Goal: Check status: Check status

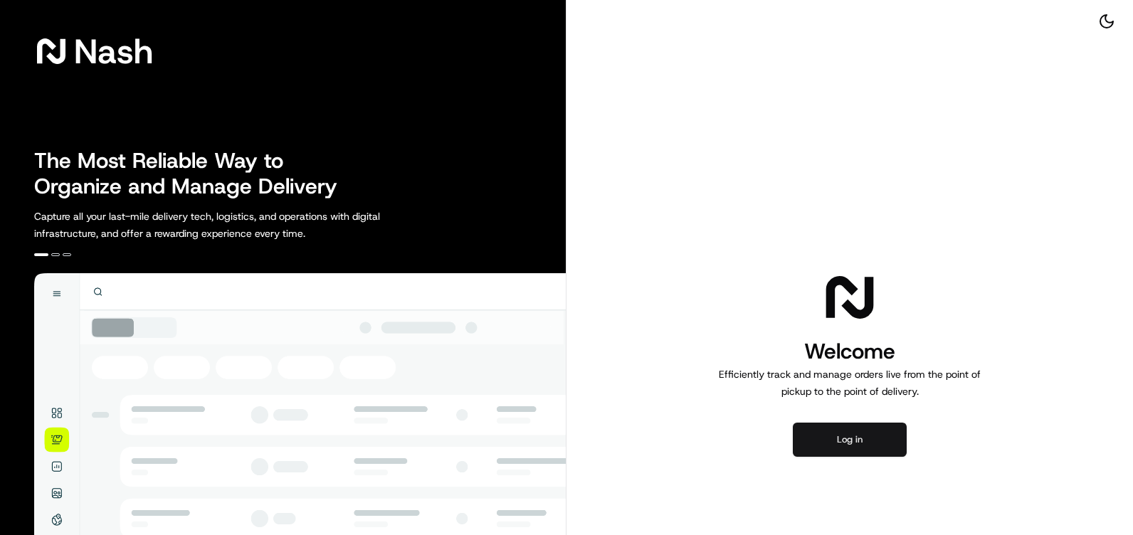
click at [882, 437] on button "Log in" at bounding box center [850, 440] width 114 height 34
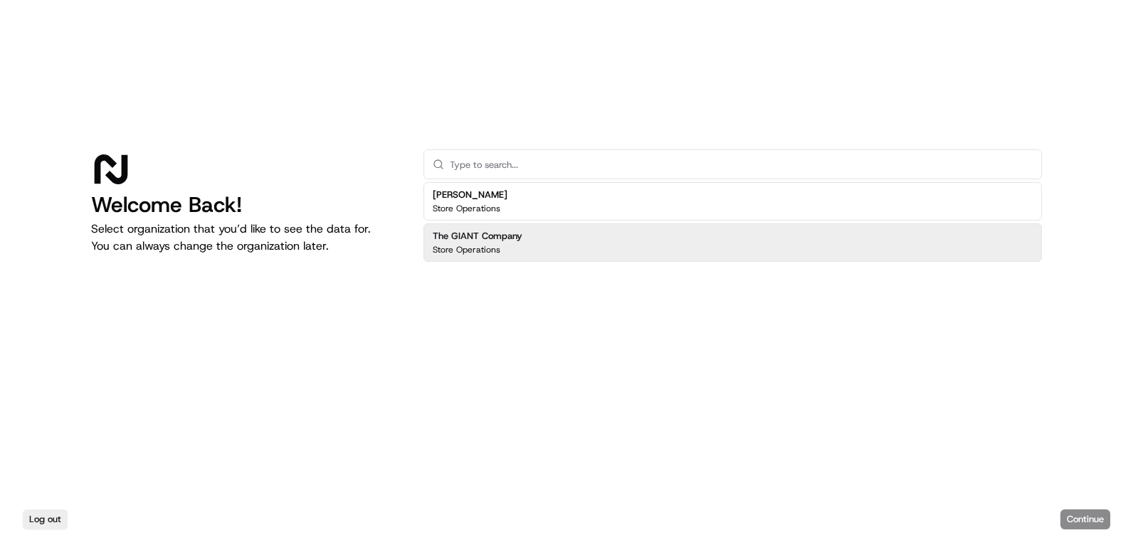
click at [453, 250] on p "Store Operations" at bounding box center [467, 249] width 68 height 11
click at [1076, 521] on button "Continue" at bounding box center [1085, 520] width 50 height 20
